Goal: Task Accomplishment & Management: Use online tool/utility

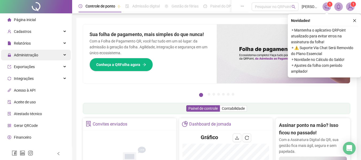
click at [26, 56] on span "Administração" at bounding box center [26, 55] width 24 height 4
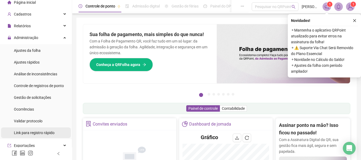
scroll to position [27, 0]
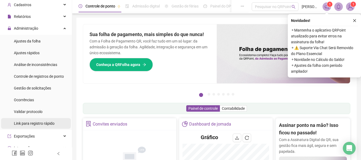
click at [34, 124] on span "Link para registro rápido" at bounding box center [34, 123] width 41 height 4
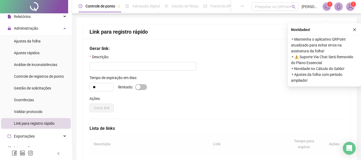
scroll to position [69, 0]
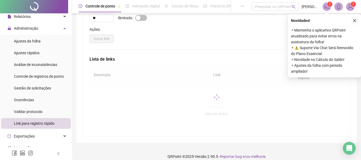
click at [356, 19] on icon "close" at bounding box center [355, 21] width 4 height 4
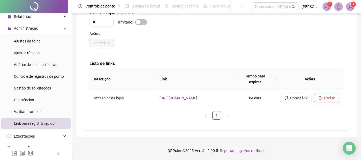
scroll to position [62, 0]
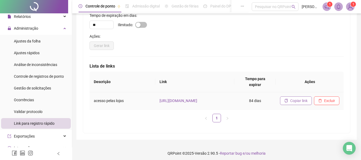
click at [303, 98] on span "Copiar link" at bounding box center [298, 101] width 17 height 6
